Goal: Find specific page/section: Find specific page/section

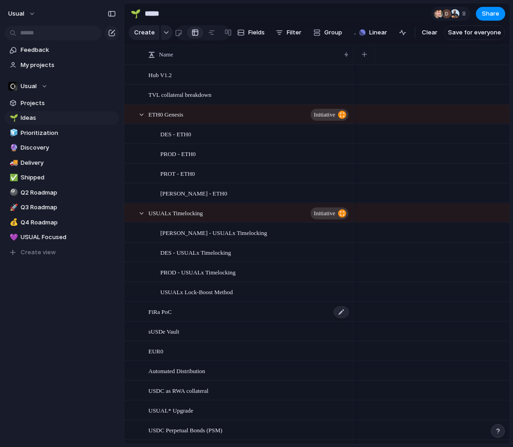
drag, startPoint x: 0, startPoint y: 0, endPoint x: 172, endPoint y: 321, distance: 364.7
click at [172, 316] on span "FiRa PoC" at bounding box center [160, 311] width 23 height 11
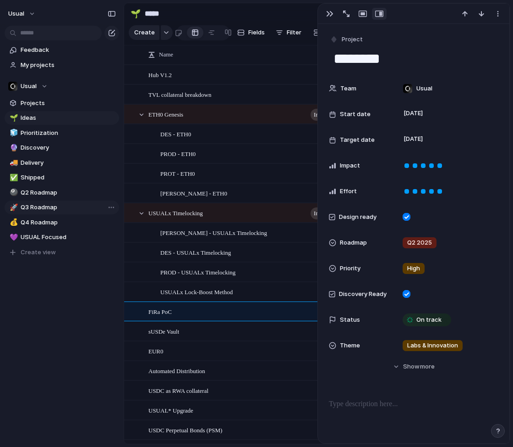
click at [57, 205] on span "Q3 Roadmap" at bounding box center [68, 207] width 95 height 9
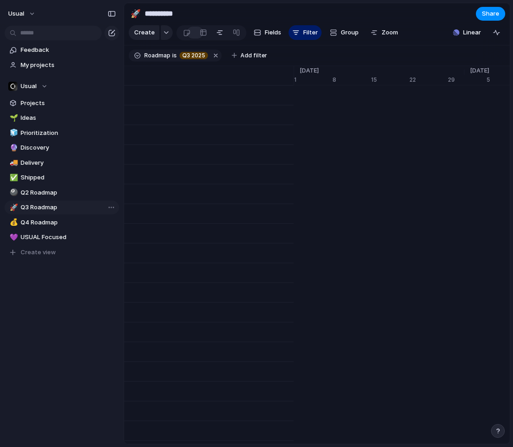
type input "**********"
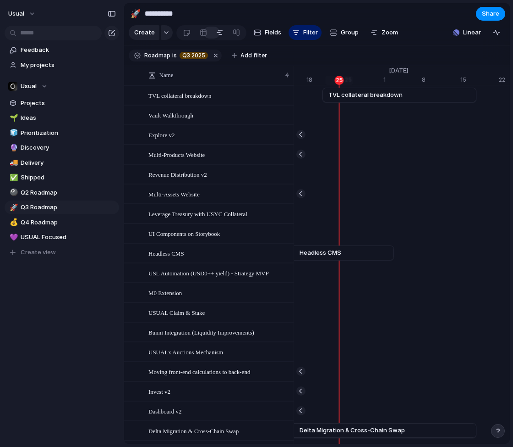
scroll to position [0, 6108]
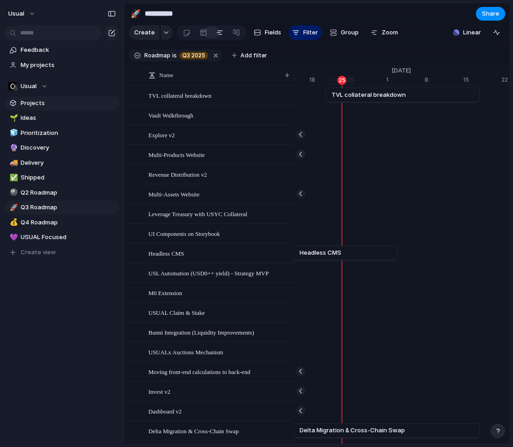
click at [32, 105] on span "Projects" at bounding box center [68, 103] width 95 height 9
